Goal: Find specific page/section: Find specific page/section

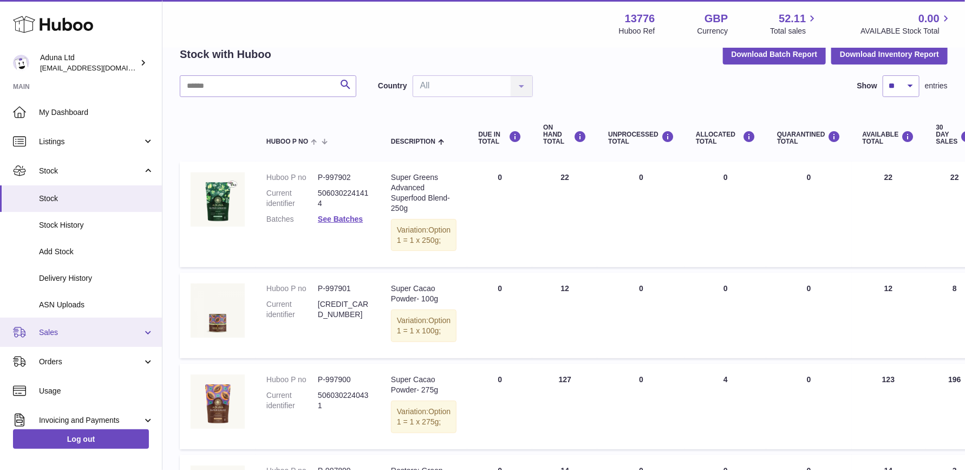
click at [61, 328] on span "Sales" at bounding box center [90, 332] width 103 height 10
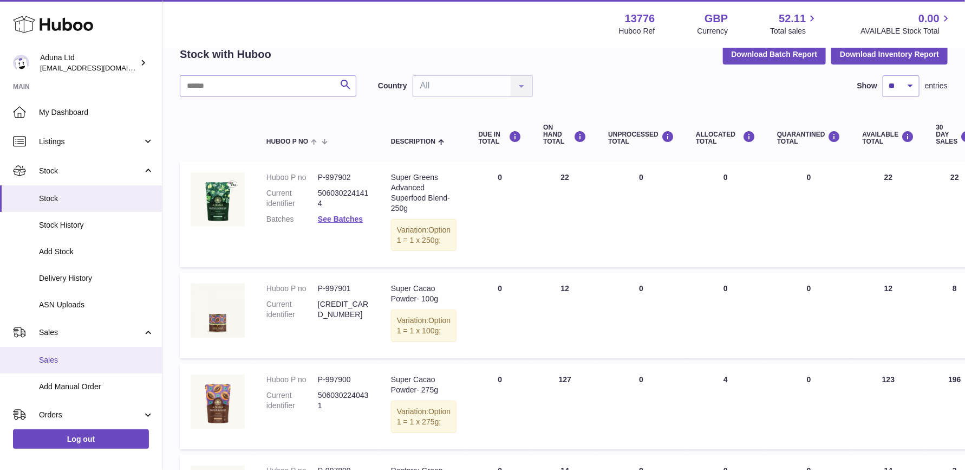
click at [65, 358] on span "Sales" at bounding box center [96, 360] width 115 height 10
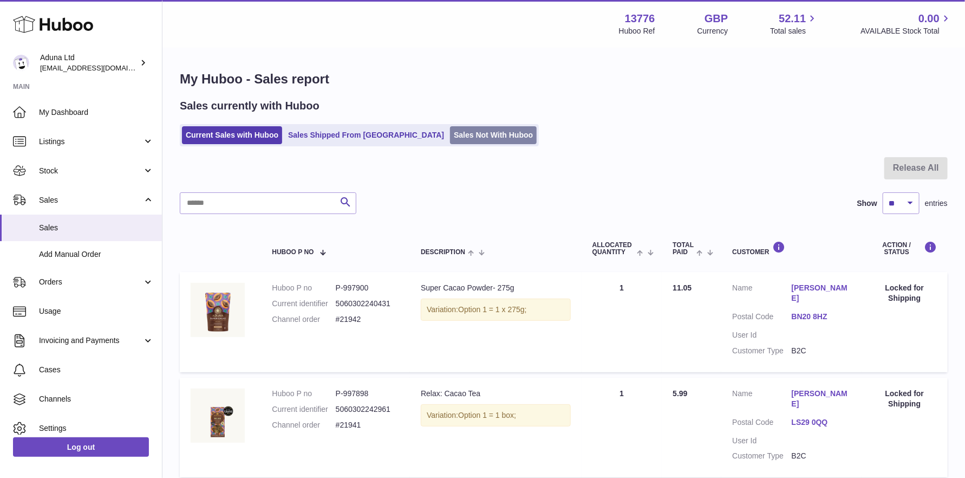
click at [450, 138] on link "Sales Not With Huboo" at bounding box center [493, 135] width 87 height 18
